Goal: Use online tool/utility: Utilize a website feature to perform a specific function

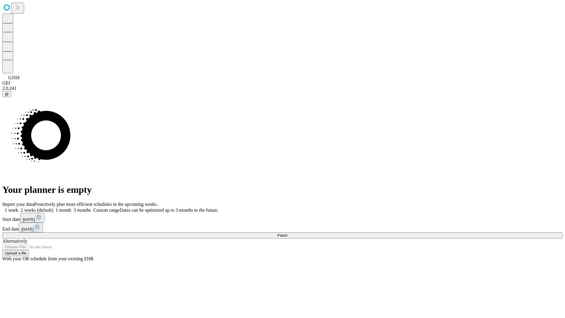
click at [287, 233] on span "Fetch" at bounding box center [282, 235] width 10 height 4
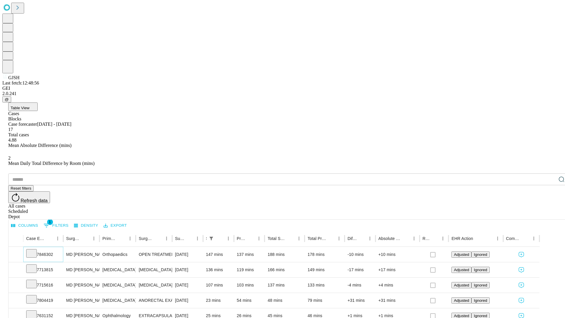
click at [34, 250] on icon at bounding box center [32, 253] width 6 height 6
